Goal: Use online tool/utility: Utilize a website feature to perform a specific function

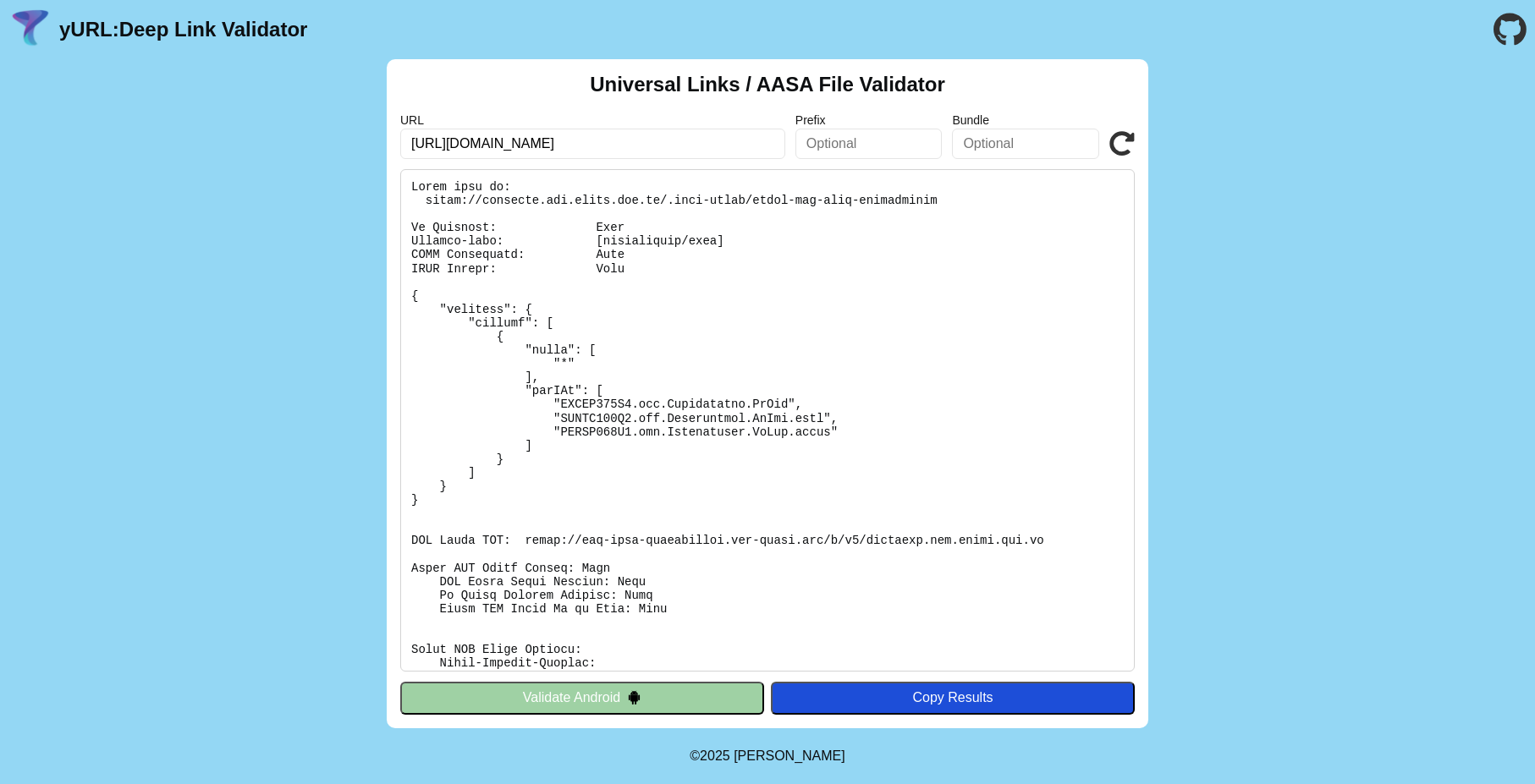
type input "[URL][DOMAIN_NAME]"
click button "Validate" at bounding box center [0, 0] width 0 height 0
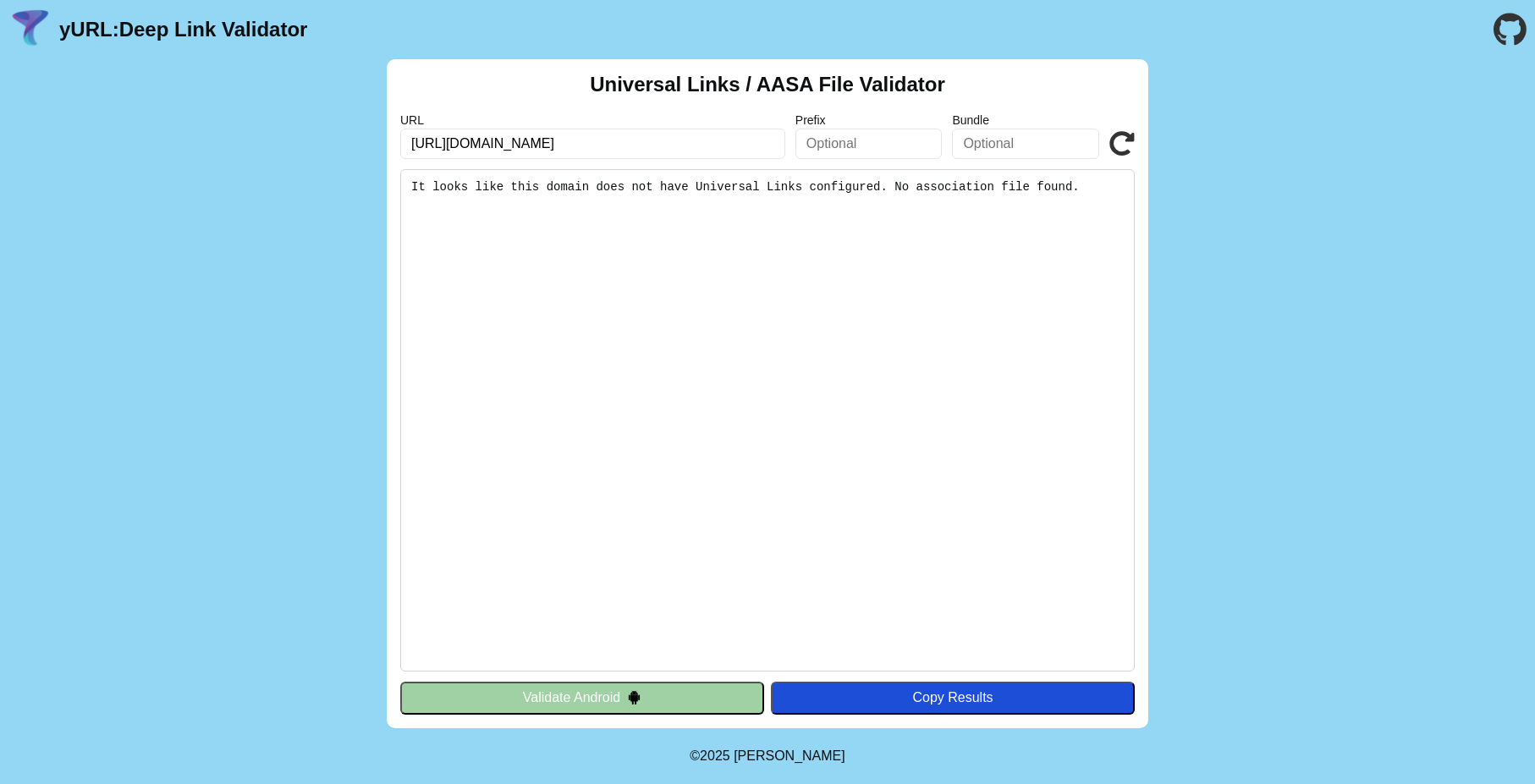
click at [555, 685] on button "Validate Android" at bounding box center [582, 698] width 363 height 32
